Goal: Task Accomplishment & Management: Use online tool/utility

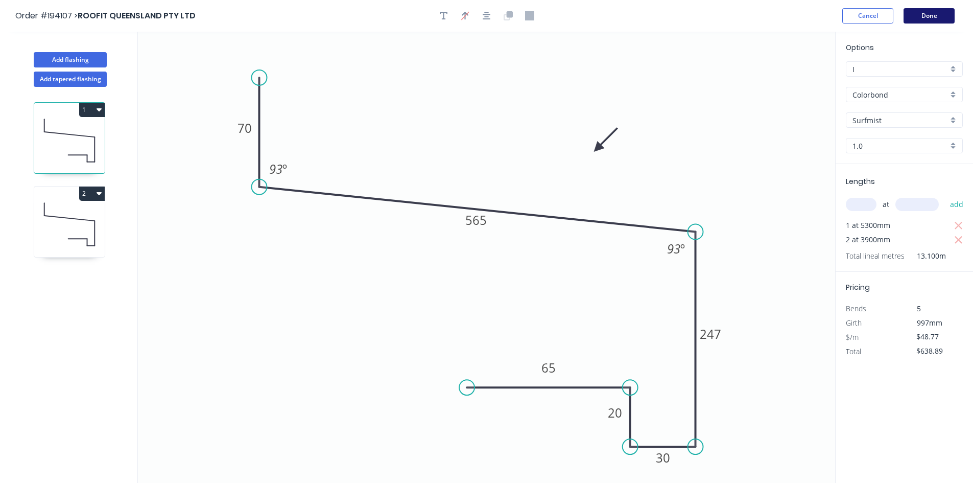
click at [937, 11] on button "Done" at bounding box center [929, 15] width 51 height 15
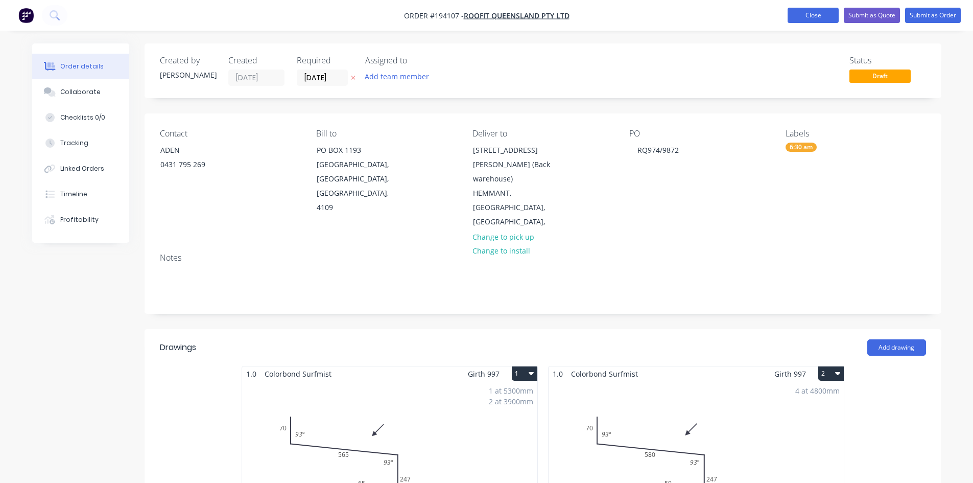
click at [811, 20] on button "Close" at bounding box center [813, 15] width 51 height 15
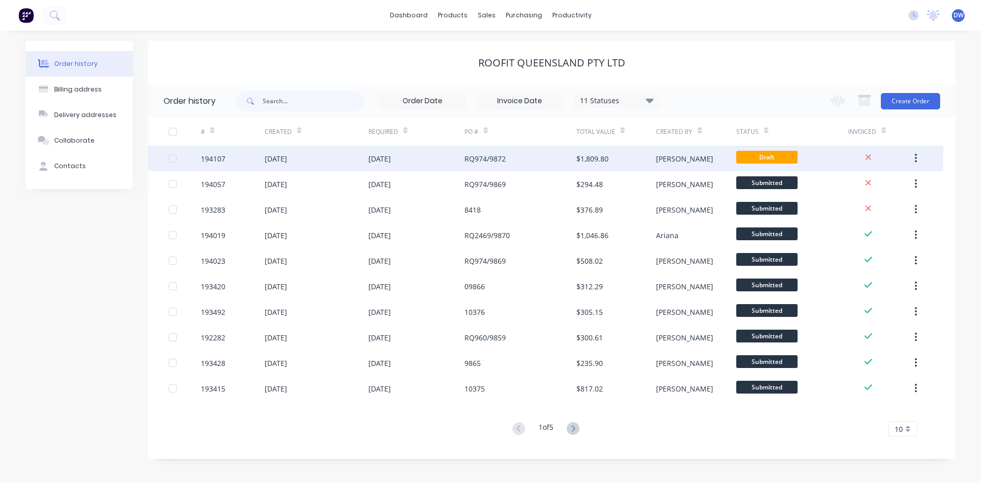
click at [557, 159] on div "RQ974/9872" at bounding box center [520, 159] width 112 height 26
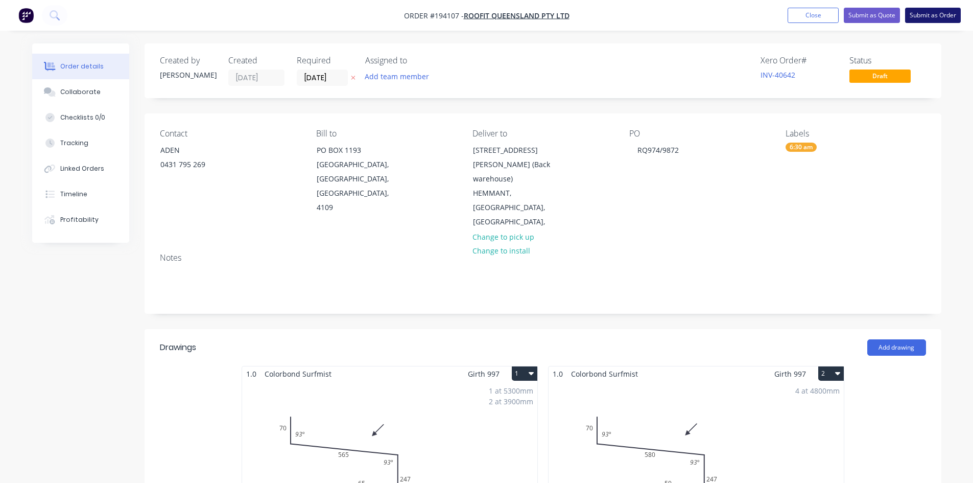
click at [937, 20] on button "Submit as Order" at bounding box center [933, 15] width 56 height 15
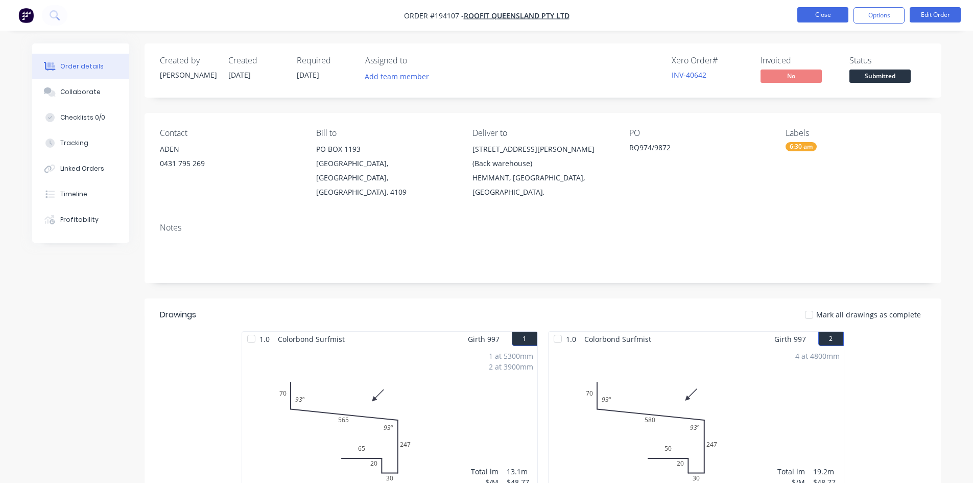
click at [808, 10] on button "Close" at bounding box center [822, 14] width 51 height 15
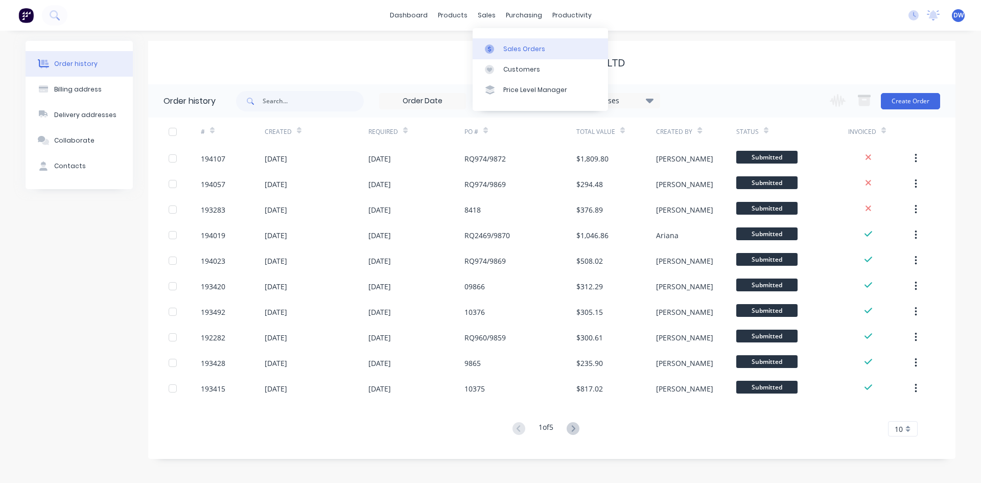
click at [500, 52] on link "Sales Orders" at bounding box center [540, 48] width 135 height 20
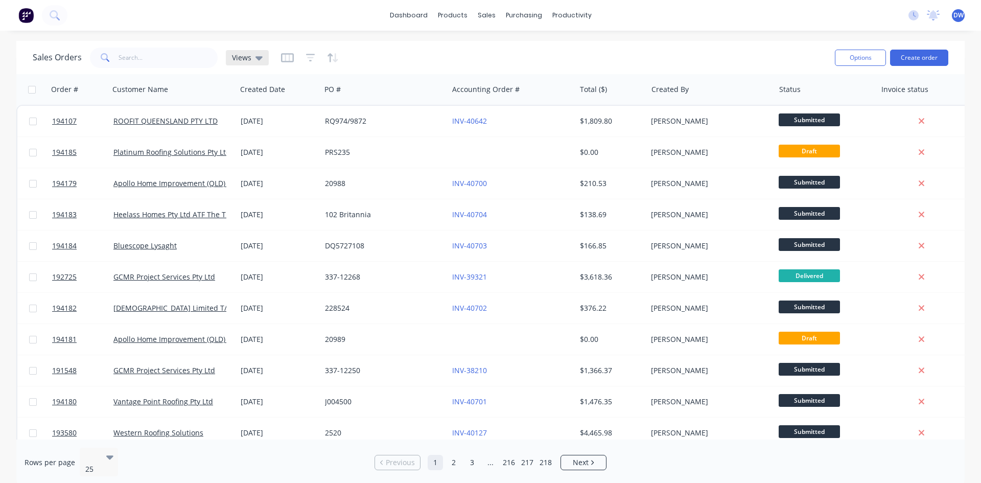
click at [259, 60] on icon at bounding box center [258, 57] width 7 height 11
drag, startPoint x: 255, startPoint y: 162, endPoint x: 250, endPoint y: 160, distance: 5.5
click at [250, 160] on button "New Hires" at bounding box center [287, 165] width 116 height 12
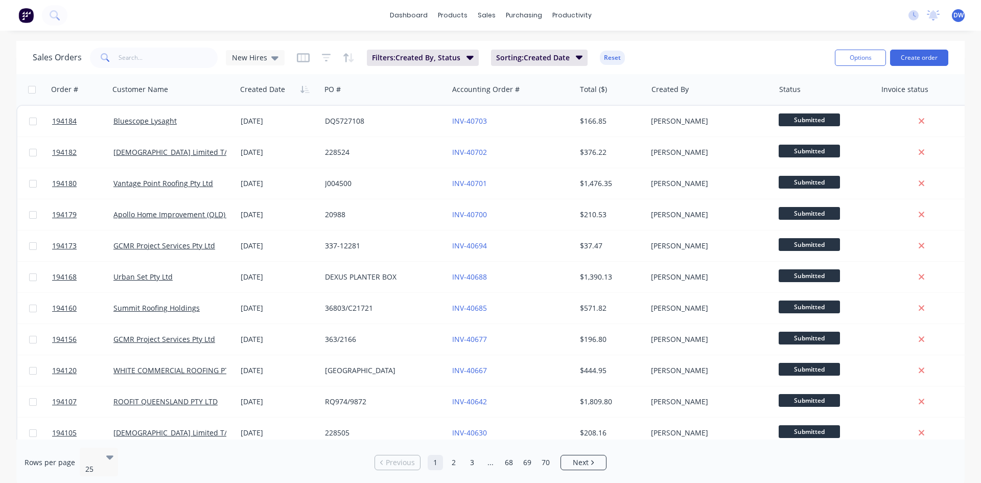
click at [961, 15] on span "DW" at bounding box center [958, 15] width 10 height 9
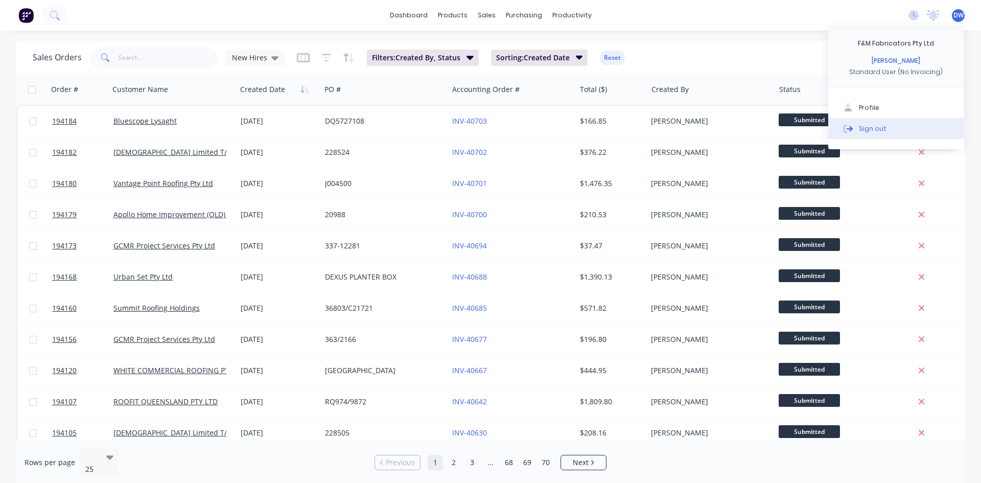
click at [887, 124] on button "Sign out" at bounding box center [895, 128] width 135 height 20
